Goal: Information Seeking & Learning: Learn about a topic

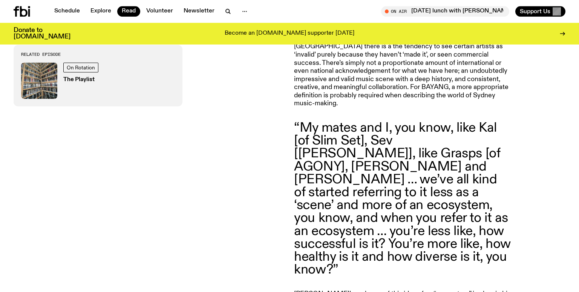
scroll to position [712, 0]
drag, startPoint x: 369, startPoint y: 126, endPoint x: 447, endPoint y: 127, distance: 77.7
click at [447, 127] on blockquote "“My mates and I, you know, like Kal [of Slim Set], Sev [Sevy], like Grasps [of …" at bounding box center [402, 199] width 217 height 155
click at [447, 128] on blockquote "“My mates and I, you know, like Kal [of Slim Set], Sev [Sevy], like Grasps [of …" at bounding box center [402, 199] width 217 height 155
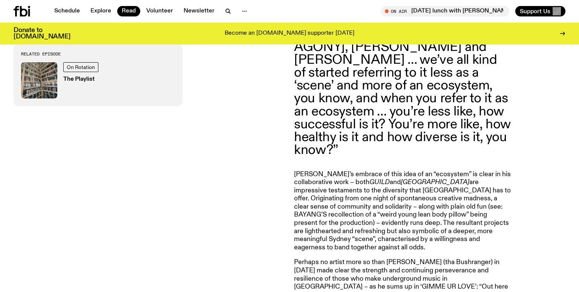
scroll to position [831, 0]
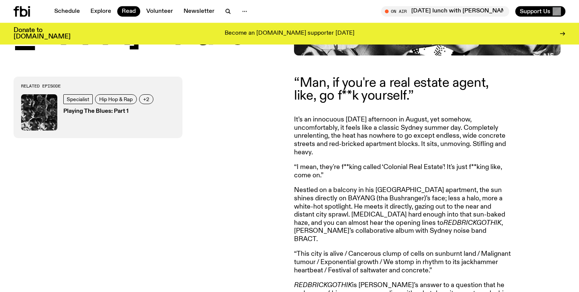
scroll to position [276, 0]
drag, startPoint x: 334, startPoint y: 189, endPoint x: 360, endPoint y: 190, distance: 26.0
click at [360, 190] on p "Nestled on a balcony in his [GEOGRAPHIC_DATA] apartment, the sun shines directl…" at bounding box center [402, 215] width 217 height 57
click at [366, 191] on p "Nestled on a balcony in his [GEOGRAPHIC_DATA] apartment, the sun shines directl…" at bounding box center [402, 215] width 217 height 57
drag, startPoint x: 355, startPoint y: 206, endPoint x: 429, endPoint y: 207, distance: 73.9
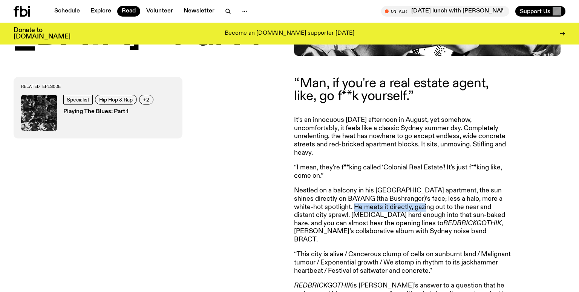
click at [428, 207] on p "Nestled on a balcony in his [GEOGRAPHIC_DATA] apartment, the sun shines directl…" at bounding box center [402, 215] width 217 height 57
click at [429, 207] on p "Nestled on a balcony in his [GEOGRAPHIC_DATA] apartment, the sun shines directl…" at bounding box center [402, 215] width 217 height 57
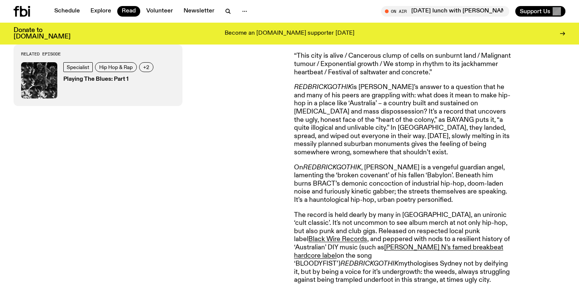
scroll to position [475, 0]
drag, startPoint x: 417, startPoint y: 55, endPoint x: 458, endPoint y: 58, distance: 40.8
click at [458, 58] on p "“This city is alive / Cancerous clump of cells on sunburnt land / Malignant tum…" at bounding box center [402, 64] width 217 height 25
click at [462, 61] on p "“This city is alive / Cancerous clump of cells on sunburnt land / Malignant tum…" at bounding box center [402, 64] width 217 height 25
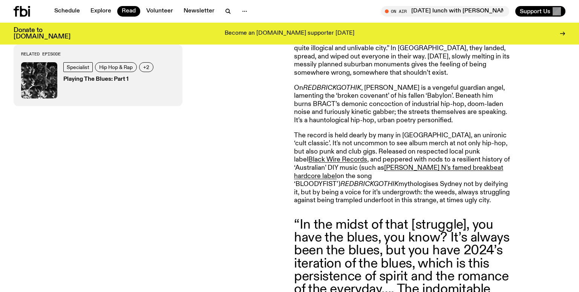
scroll to position [554, 0]
